Goal: Task Accomplishment & Management: Use online tool/utility

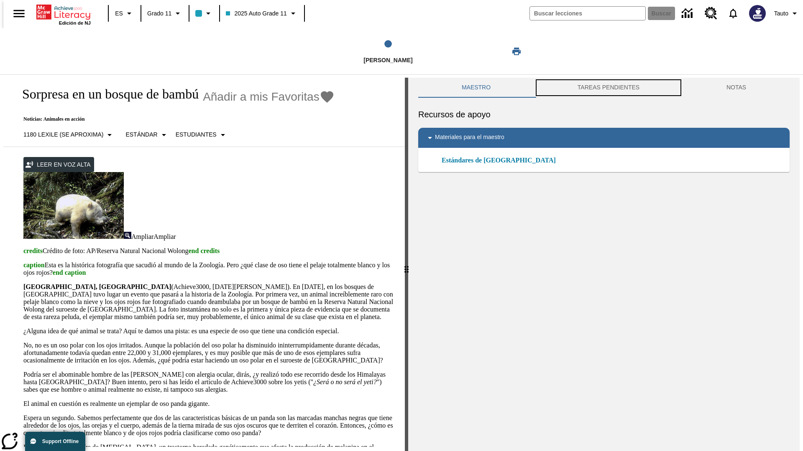
click at [608, 88] on button "TAREAS PENDIENTES" at bounding box center [608, 88] width 149 height 20
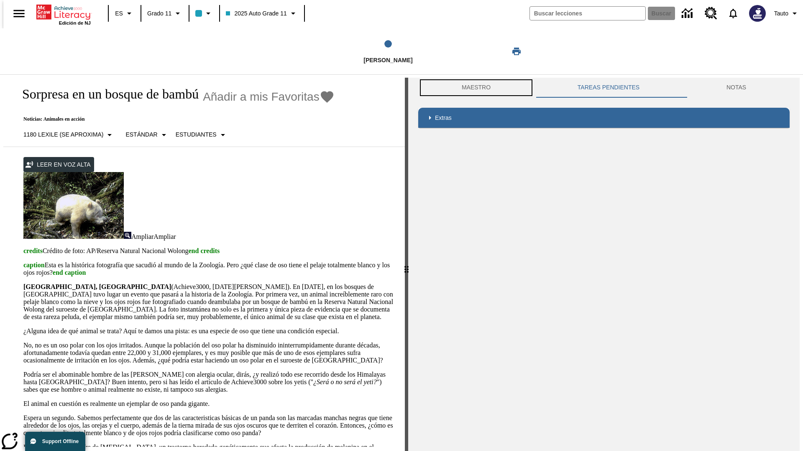
click at [474, 88] on button "Maestro" at bounding box center [476, 88] width 116 height 20
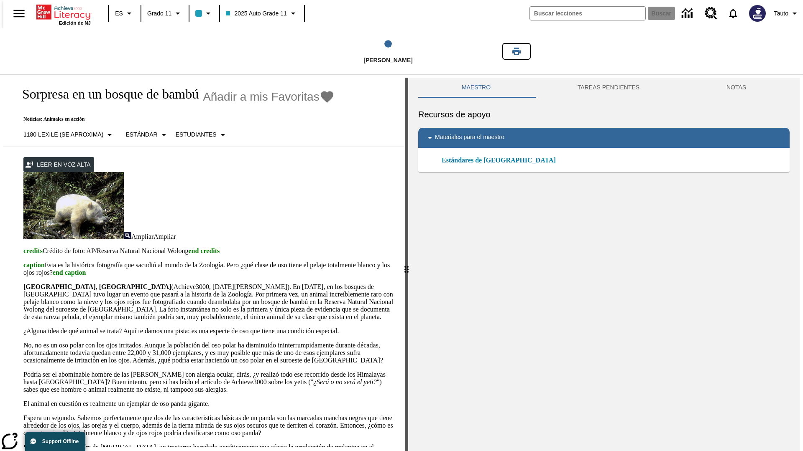
click at [516, 51] on icon "Imprimir" at bounding box center [516, 52] width 8 height 8
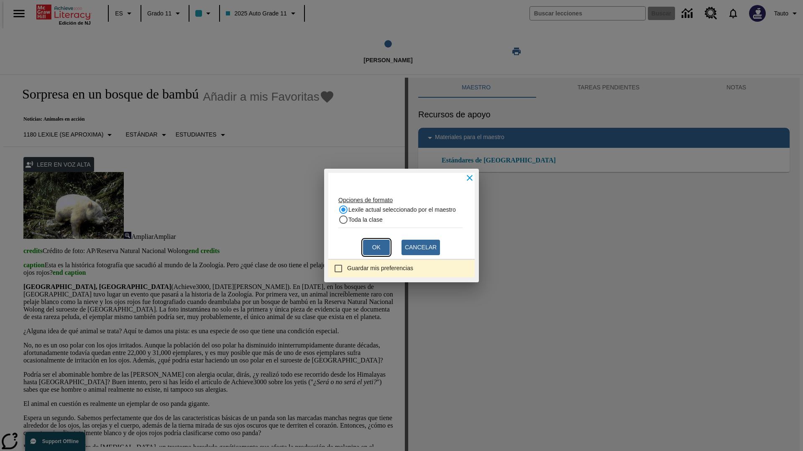
click at [376, 247] on button "Ok" at bounding box center [376, 247] width 27 height 15
